Goal: Communication & Community: Ask a question

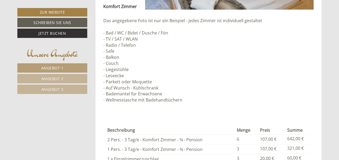
scroll to position [369, 0]
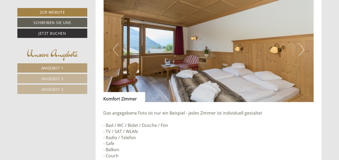
click at [301, 48] on button "Next" at bounding box center [302, 49] width 6 height 13
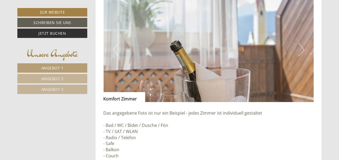
click at [301, 48] on button "Next" at bounding box center [302, 49] width 6 height 13
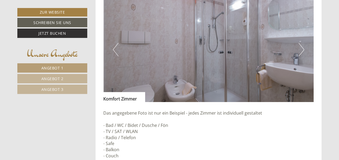
click at [301, 49] on button "Next" at bounding box center [302, 49] width 6 height 13
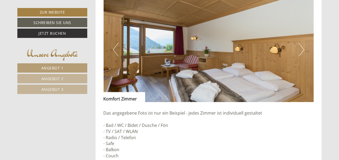
click at [301, 49] on button "Next" at bounding box center [302, 49] width 6 height 13
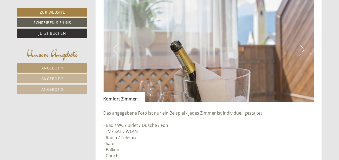
click at [301, 49] on button "Next" at bounding box center [302, 49] width 6 height 13
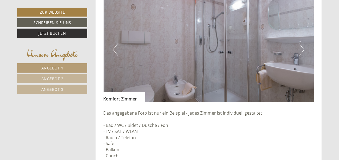
click at [301, 49] on button "Next" at bounding box center [302, 49] width 6 height 13
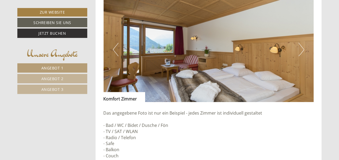
click at [301, 49] on button "Next" at bounding box center [302, 49] width 6 height 13
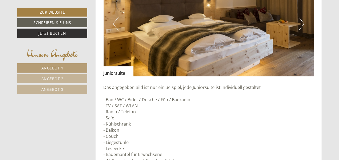
scroll to position [1295, 0]
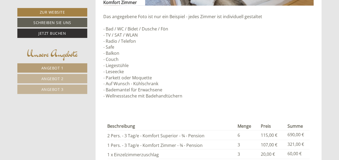
scroll to position [1203, 0]
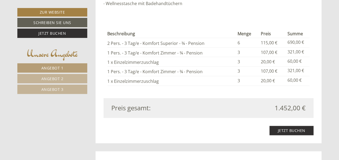
click at [54, 76] on link "Angebot 2" at bounding box center [52, 78] width 70 height 9
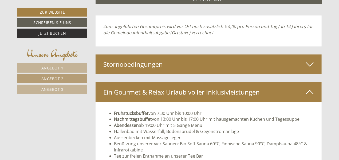
scroll to position [839, 0]
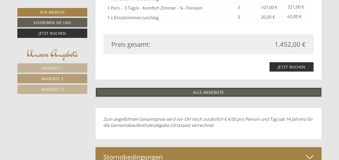
click at [204, 90] on link "ALLE ANGEBOTE" at bounding box center [209, 92] width 227 height 9
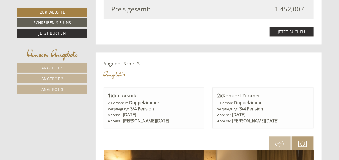
scroll to position [1394, 0]
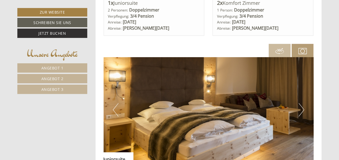
click at [298, 106] on img at bounding box center [209, 109] width 210 height 105
click at [301, 109] on button "Next" at bounding box center [302, 109] width 6 height 13
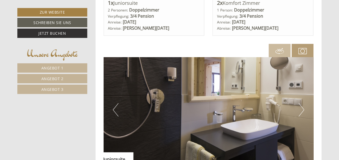
click at [301, 109] on button "Next" at bounding box center [302, 109] width 6 height 13
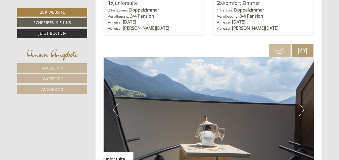
click at [301, 109] on button "Next" at bounding box center [302, 109] width 6 height 13
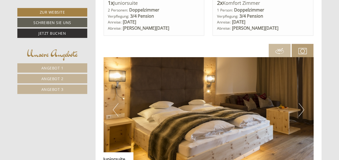
click at [301, 109] on button "Next" at bounding box center [302, 109] width 6 height 13
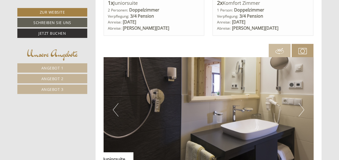
click at [301, 109] on button "Next" at bounding box center [302, 109] width 6 height 13
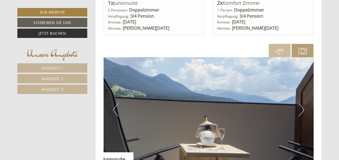
click at [301, 109] on button "Next" at bounding box center [302, 109] width 6 height 13
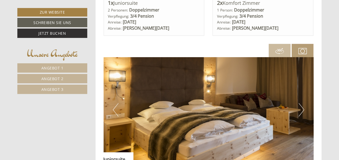
click at [301, 109] on button "Next" at bounding box center [302, 109] width 6 height 13
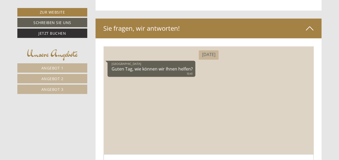
scroll to position [3061, 0]
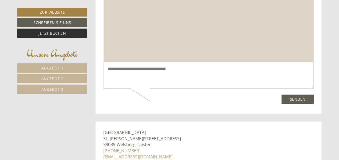
click at [154, 68] on textarea at bounding box center [208, 75] width 210 height 27
click at [143, 67] on textarea at bounding box center [208, 75] width 210 height 27
click at [134, 69] on textarea at bounding box center [208, 75] width 210 height 27
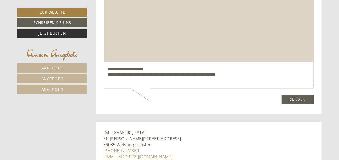
click at [162, 76] on textarea "**********" at bounding box center [208, 75] width 210 height 27
click at [129, 81] on textarea "**********" at bounding box center [208, 75] width 210 height 27
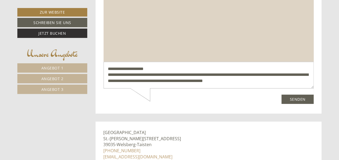
type textarea "**********"
click at [301, 100] on button "Senden" at bounding box center [298, 99] width 32 height 9
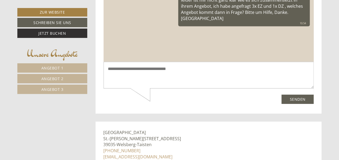
click at [52, 90] on span "Angebot 3" at bounding box center [52, 89] width 22 height 5
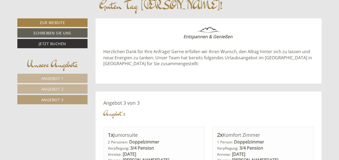
scroll to position [283, 0]
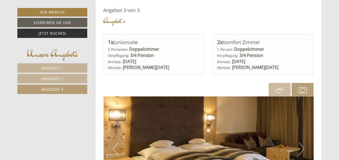
click at [72, 79] on link "Angebot 2" at bounding box center [52, 78] width 70 height 9
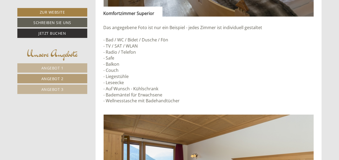
scroll to position [190, 0]
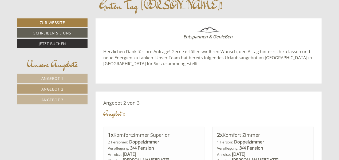
click at [63, 79] on span "Angebot 1" at bounding box center [52, 78] width 22 height 5
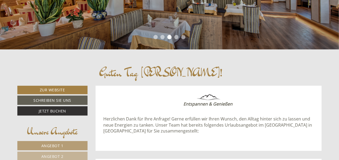
scroll to position [5, 0]
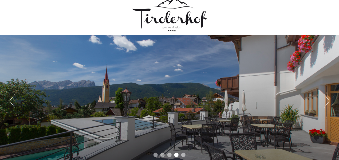
click at [323, 99] on div "Previous Next 1 2 3 4 5" at bounding box center [169, 101] width 339 height 132
click at [324, 100] on div "Previous Next 1 2 3 4 5" at bounding box center [169, 101] width 339 height 132
click at [326, 102] on button "Next" at bounding box center [327, 100] width 6 height 13
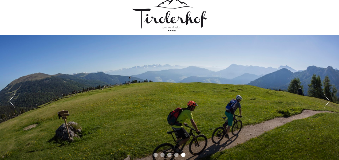
click at [326, 102] on button "Next" at bounding box center [327, 100] width 6 height 13
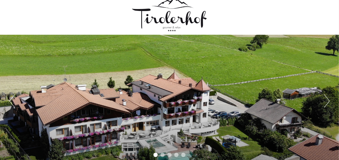
click at [326, 102] on button "Next" at bounding box center [327, 100] width 6 height 13
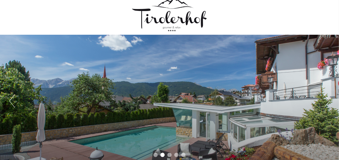
click at [326, 102] on button "Next" at bounding box center [327, 100] width 6 height 13
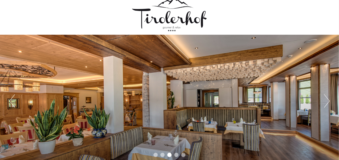
click at [326, 102] on button "Next" at bounding box center [327, 100] width 6 height 13
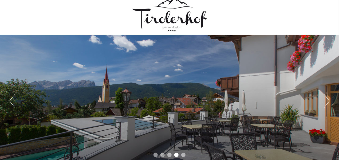
click at [326, 102] on button "Next" at bounding box center [327, 100] width 6 height 13
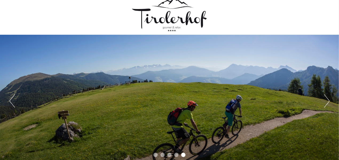
click at [326, 102] on button "Next" at bounding box center [327, 100] width 6 height 13
